Goal: Task Accomplishment & Management: Use online tool/utility

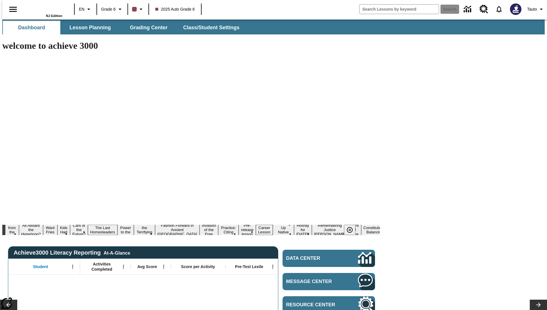
type input "-1"
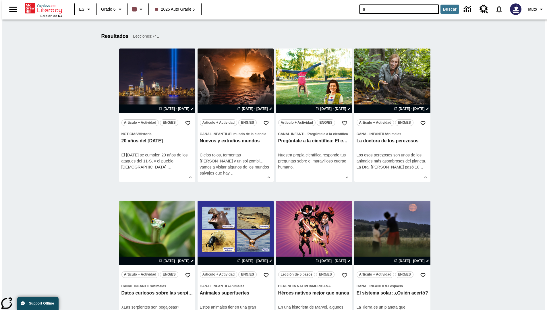
click at [378, 12] on input "s" at bounding box center [398, 9] width 79 height 9
click at [440, 5] on button "Buscar" at bounding box center [449, 9] width 19 height 9
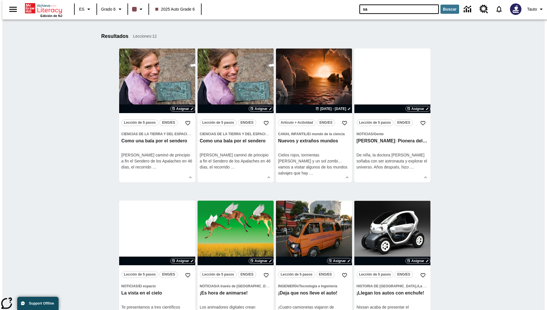
type input "s"
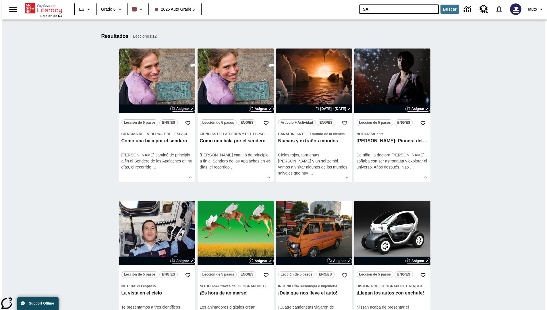
type input "SA"
click at [440, 5] on button "Buscar" at bounding box center [449, 9] width 19 height 9
click at [182, 109] on span "Asignar" at bounding box center [182, 108] width 13 height 5
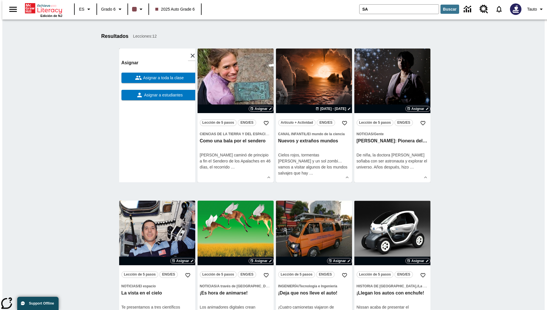
scroll to position [90, 0]
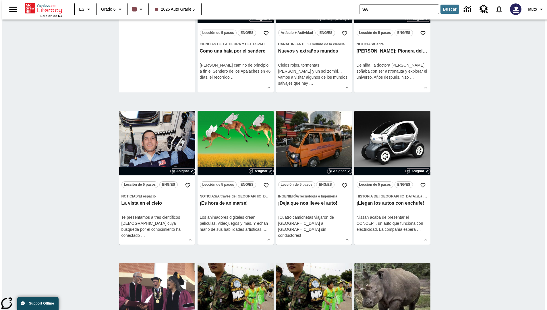
click at [157, 8] on span "Asignar a estudiantes" at bounding box center [163, 5] width 40 height 6
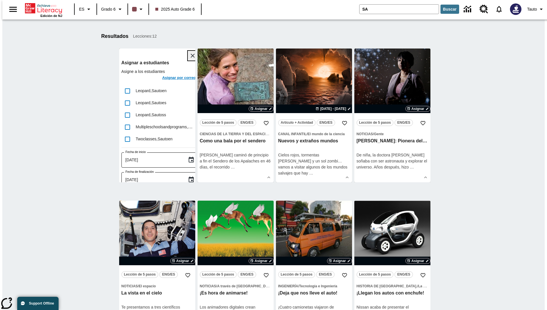
click at [191, 56] on icon "Cerrar" at bounding box center [193, 56] width 4 height 4
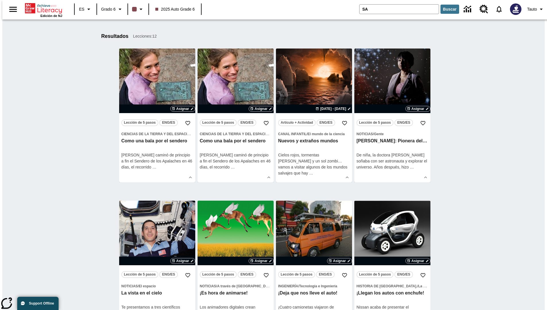
scroll to position [106, 0]
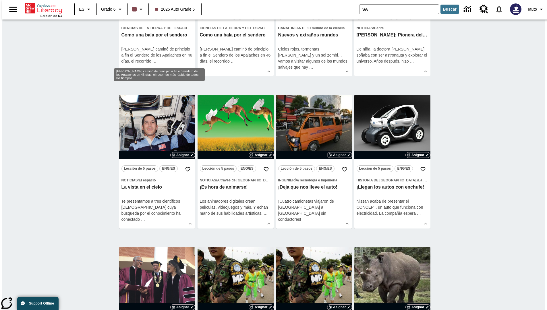
click at [182, 5] on span "Asignar" at bounding box center [182, 2] width 13 height 5
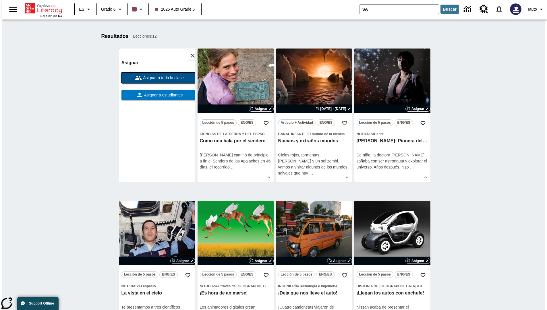
click at [157, 78] on span "Asignar a toda la clase" at bounding box center [163, 78] width 42 height 6
